Goal: Task Accomplishment & Management: Manage account settings

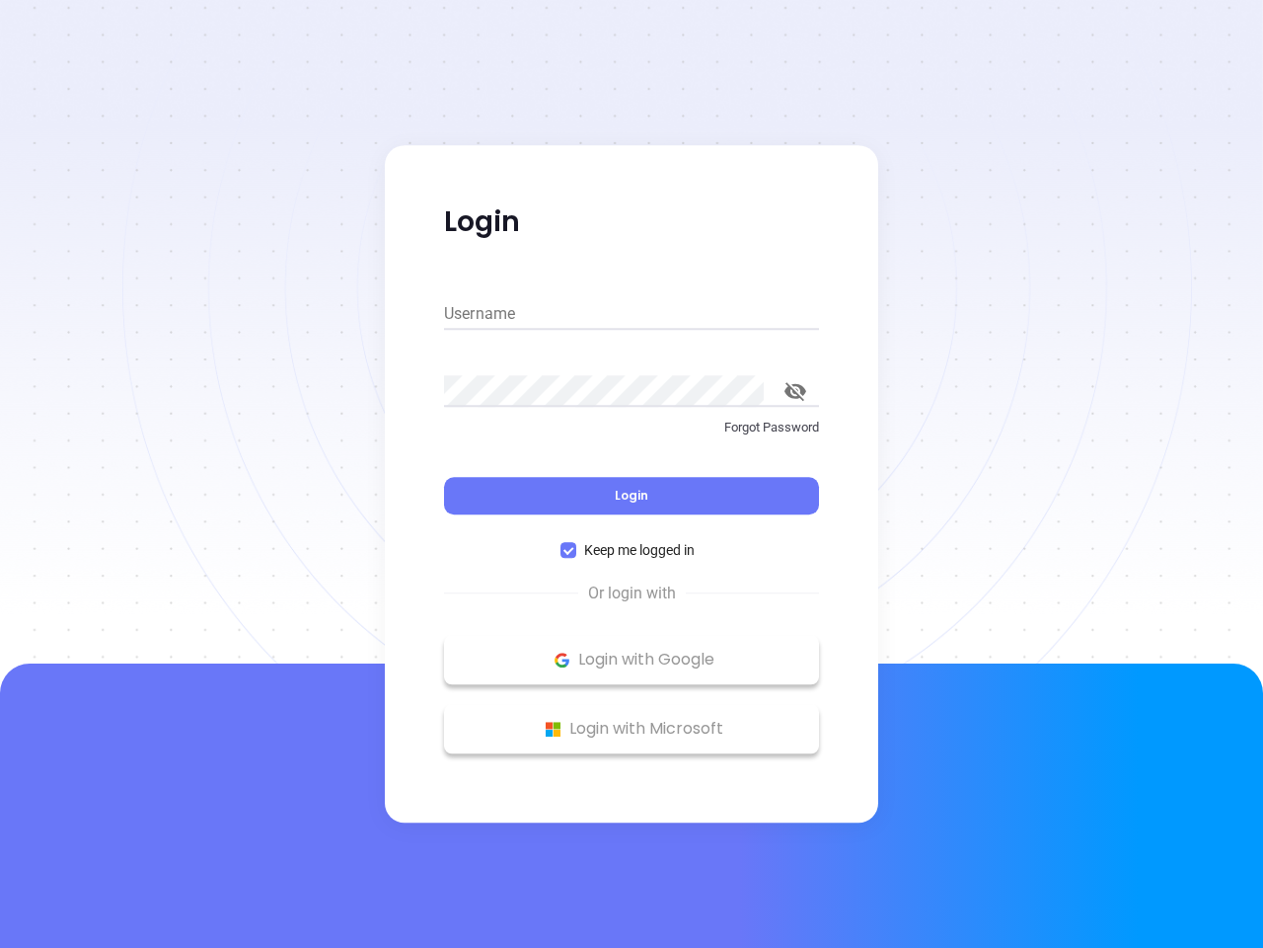
click at [632, 474] on div "Login" at bounding box center [631, 483] width 375 height 61
click at [632, 314] on input "Username" at bounding box center [631, 314] width 375 height 32
click at [796, 391] on icon "toggle password visibility" at bounding box center [796, 391] width 22 height 19
click at [632, 495] on span "Login" at bounding box center [632, 495] width 34 height 17
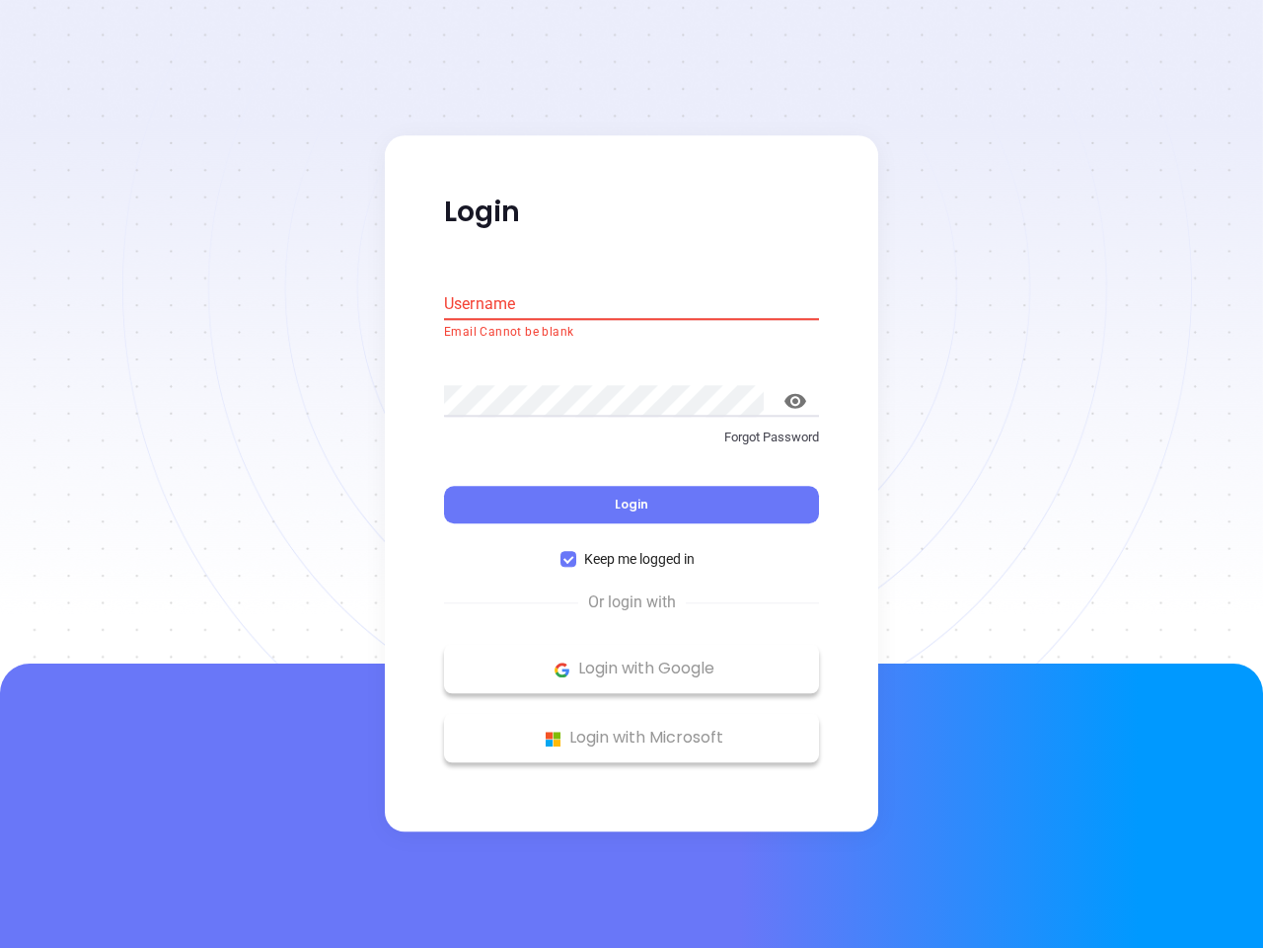
click at [632, 550] on span "Keep me logged in" at bounding box center [639, 560] width 126 height 22
click at [576, 552] on input "Keep me logged in" at bounding box center [569, 560] width 16 height 16
checkbox input "false"
click at [632, 659] on p "Login with Google" at bounding box center [631, 669] width 355 height 30
click at [632, 728] on p "Login with Microsoft" at bounding box center [631, 738] width 355 height 30
